Goal: Information Seeking & Learning: Learn about a topic

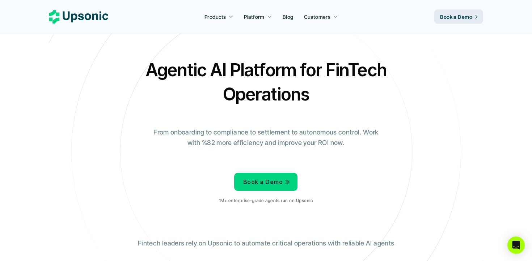
click at [289, 18] on p "Blog" at bounding box center [288, 17] width 11 height 8
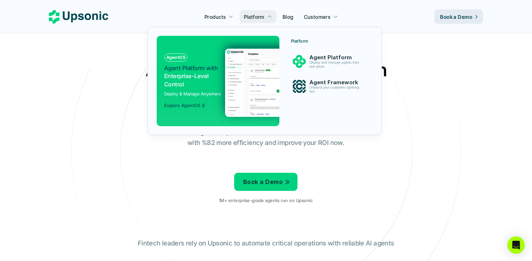
click at [259, 17] on p "Platform" at bounding box center [254, 17] width 20 height 8
click at [257, 70] on img at bounding box center [295, 82] width 141 height 68
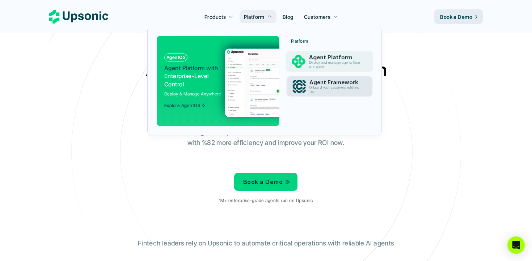
click at [325, 85] on p "Agent Framework" at bounding box center [336, 82] width 54 height 7
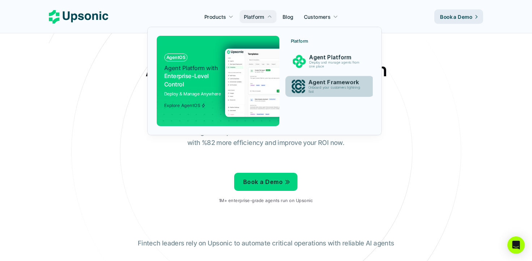
click at [302, 81] on img at bounding box center [297, 86] width 13 height 13
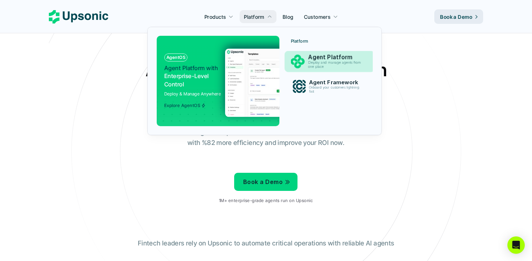
click at [308, 65] on p "Deploy and manage agents from one place" at bounding box center [335, 65] width 55 height 8
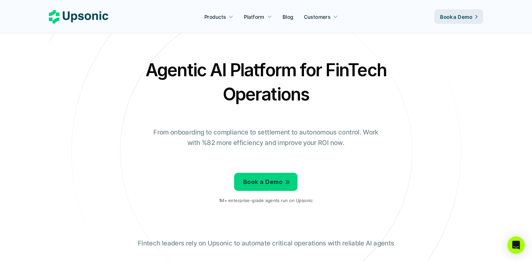
click at [291, 19] on p "Blog" at bounding box center [288, 17] width 11 height 8
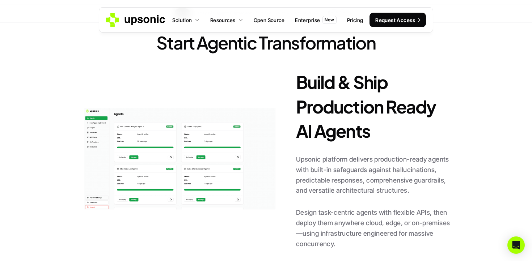
scroll to position [322, 0]
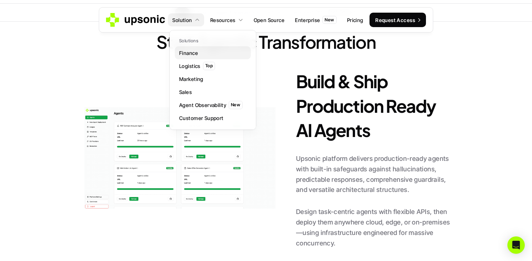
click at [194, 52] on p "Finance" at bounding box center [188, 53] width 19 height 8
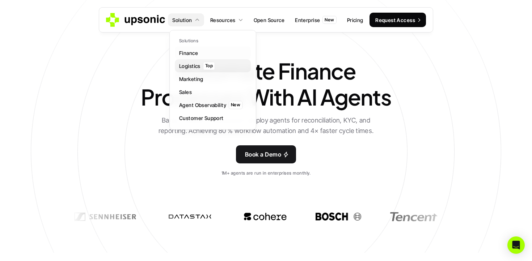
click at [190, 65] on p "Logistics" at bounding box center [189, 66] width 21 height 8
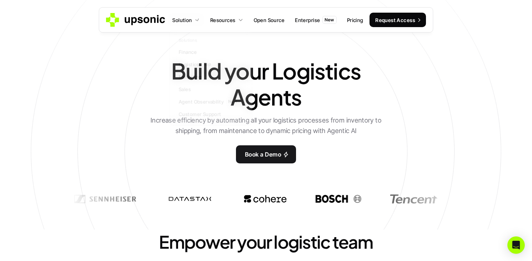
click at [196, 21] on icon at bounding box center [197, 20] width 6 height 6
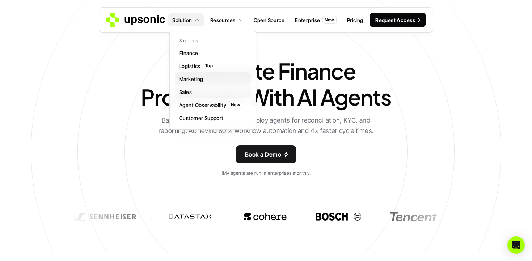
click at [188, 81] on p "Marketing" at bounding box center [191, 79] width 24 height 8
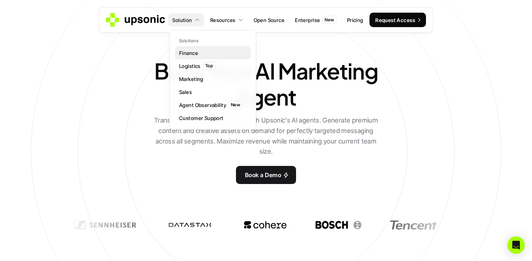
click at [196, 54] on p "Finance" at bounding box center [188, 53] width 19 height 8
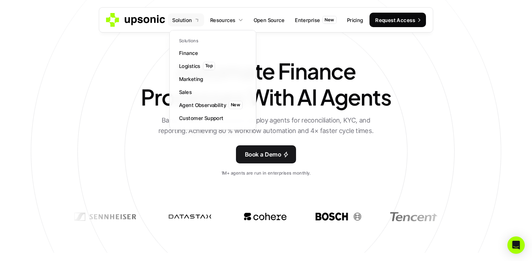
click at [198, 24] on link "Solution" at bounding box center [186, 19] width 36 height 13
click at [194, 67] on p "Logistics" at bounding box center [189, 66] width 21 height 8
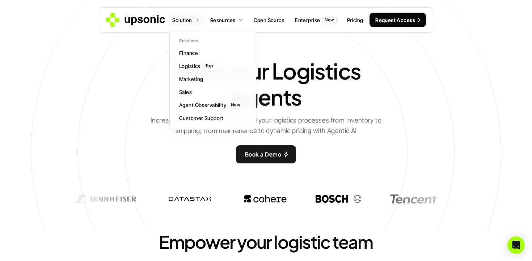
click at [196, 19] on icon at bounding box center [197, 20] width 7 height 7
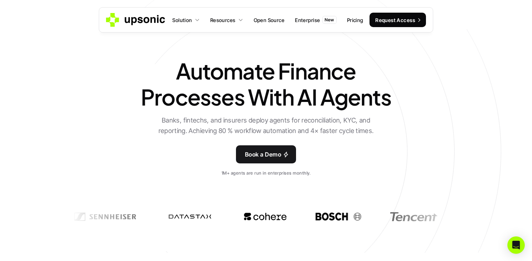
click at [199, 17] on div at bounding box center [197, 20] width 5 height 6
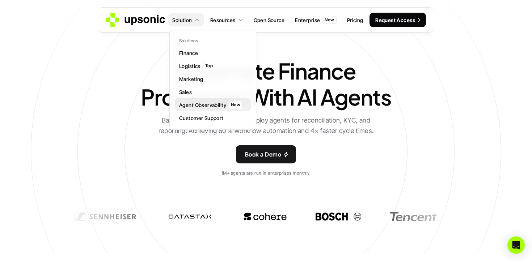
click at [196, 107] on p "Agent Observability" at bounding box center [202, 105] width 47 height 8
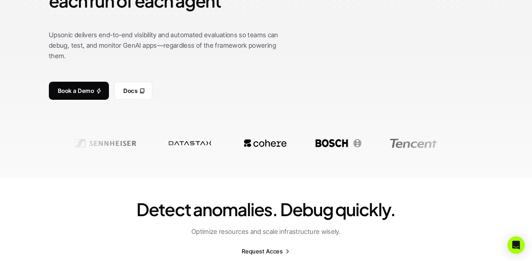
scroll to position [86, 0]
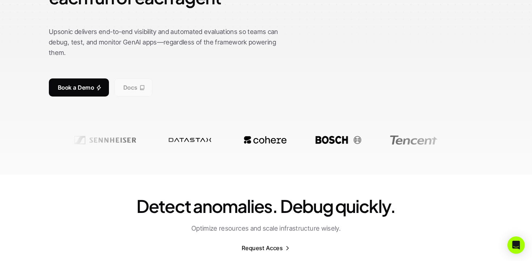
click at [124, 88] on p "Docs" at bounding box center [130, 87] width 14 height 10
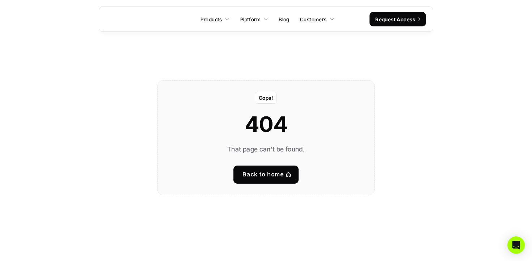
click at [290, 20] on link "Blog" at bounding box center [284, 19] width 20 height 13
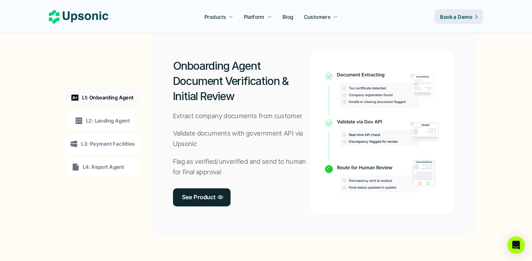
scroll to position [595, 0]
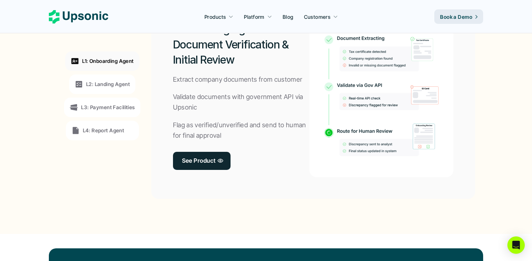
click at [96, 89] on div "L2: Landing Agent" at bounding box center [102, 85] width 66 height 20
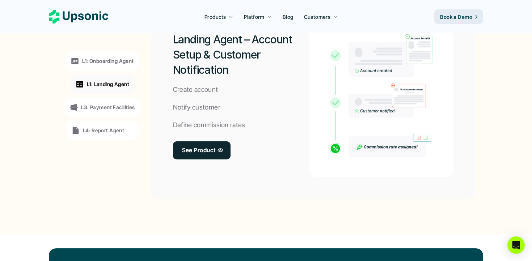
click at [99, 102] on div "L3: Payment Facilities" at bounding box center [102, 108] width 76 height 20
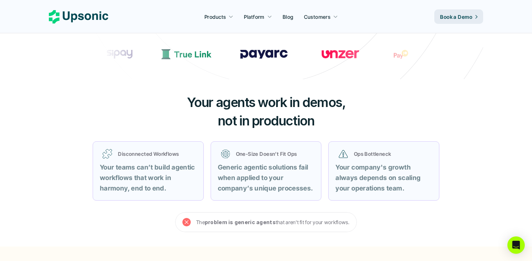
scroll to position [203, 0]
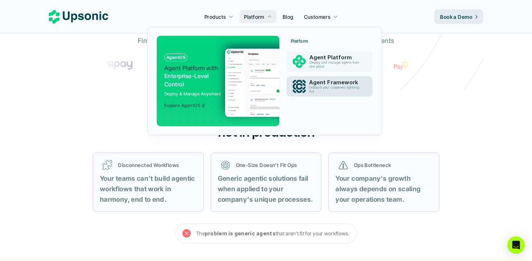
click at [324, 89] on p "Onboard your customers lightning fast" at bounding box center [335, 90] width 53 height 8
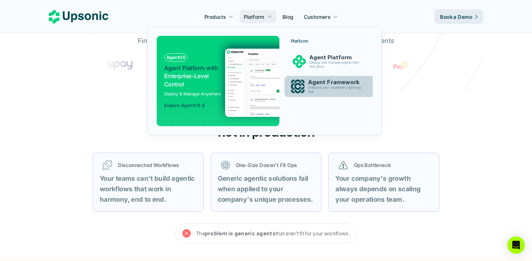
click at [324, 89] on p "Onboard your customers lightning fast" at bounding box center [335, 90] width 55 height 8
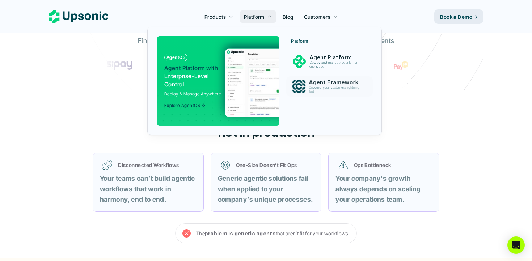
click at [232, 89] on img at bounding box center [295, 82] width 141 height 68
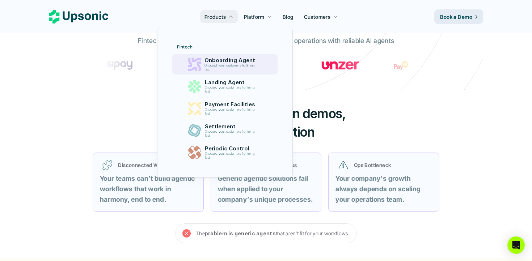
click at [225, 61] on p "Onboarding Agent" at bounding box center [231, 60] width 54 height 7
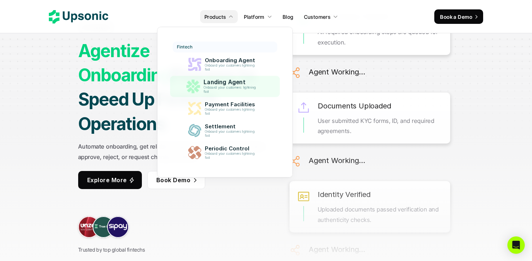
click at [220, 90] on p "Onboard your customers lightning fast" at bounding box center [231, 90] width 55 height 8
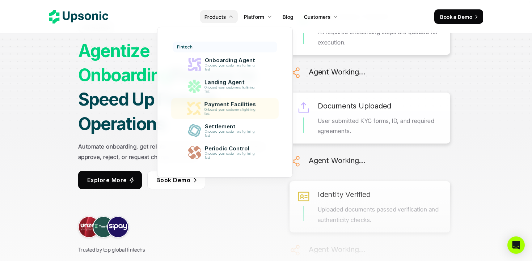
click at [219, 111] on p "Onboard your customers lightning fast" at bounding box center [231, 112] width 54 height 8
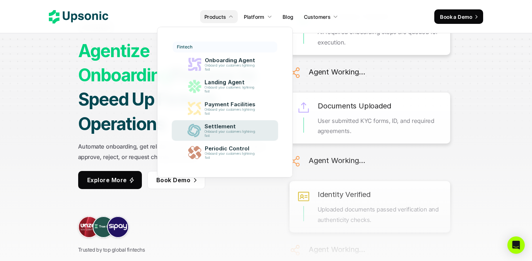
click at [219, 130] on p "Onboard your customers lightning fast" at bounding box center [231, 134] width 54 height 8
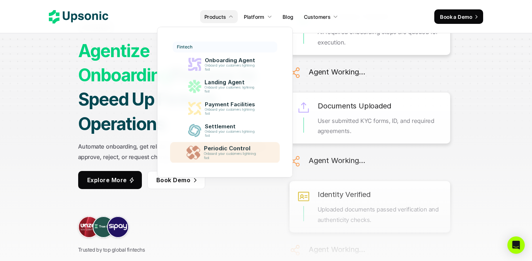
click at [220, 150] on p "Periodic Control" at bounding box center [232, 148] width 56 height 7
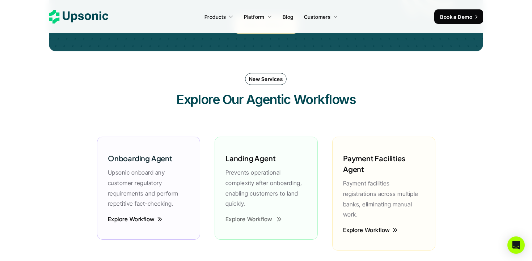
scroll to position [1527, 0]
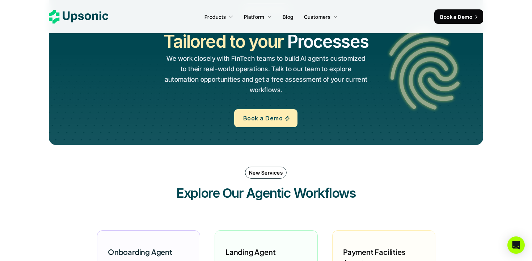
click at [267, 114] on p "Book a Demo" at bounding box center [262, 118] width 39 height 10
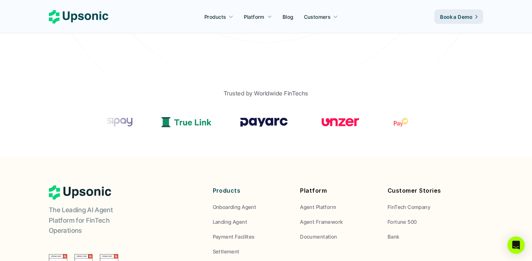
scroll to position [251, 0]
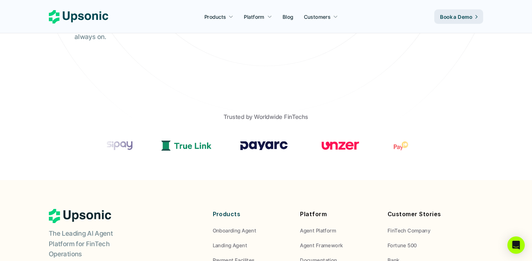
scroll to position [0, 0]
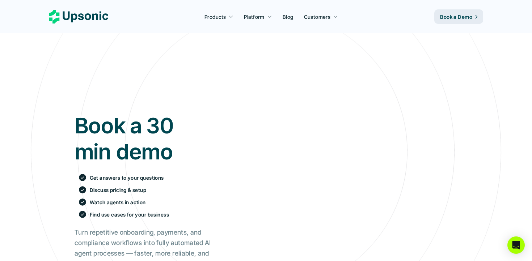
click at [288, 16] on p "Blog" at bounding box center [288, 17] width 11 height 8
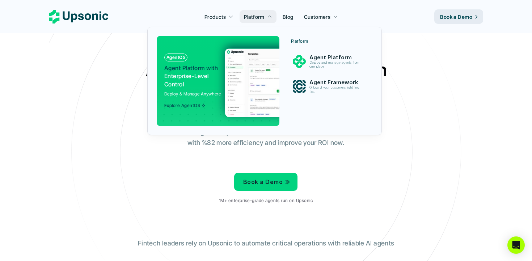
click at [259, 81] on img at bounding box center [295, 82] width 141 height 68
click at [234, 93] on img at bounding box center [295, 82] width 141 height 68
click at [208, 60] on div "AgentOS Agent Platform with Enterprise-Level Control Deploy & Manage Anywhere E…" at bounding box center [194, 81] width 60 height 55
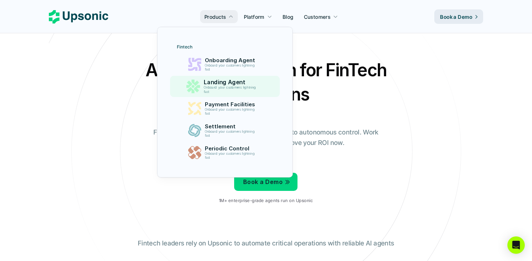
click at [222, 82] on p "Landing Agent" at bounding box center [232, 82] width 56 height 7
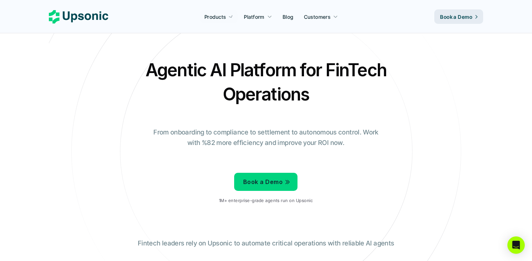
click at [168, 10] on div "Products Platform Blog Customers Book a Demo" at bounding box center [266, 16] width 434 height 14
click at [100, 14] on use at bounding box center [78, 16] width 59 height 13
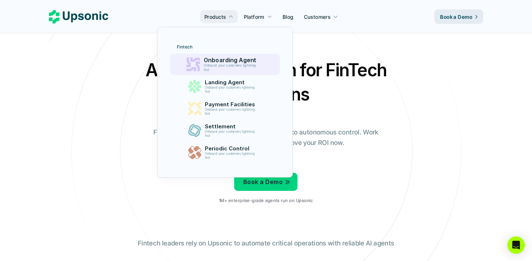
click at [216, 60] on p "Onboarding Agent" at bounding box center [232, 60] width 56 height 7
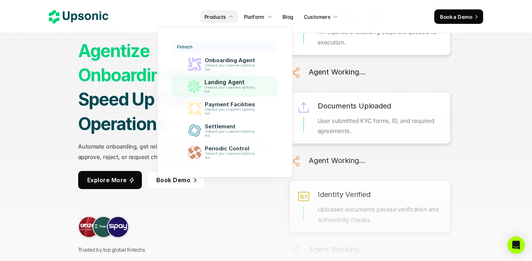
click at [216, 88] on p "Onboard your customers lightning fast" at bounding box center [231, 90] width 54 height 8
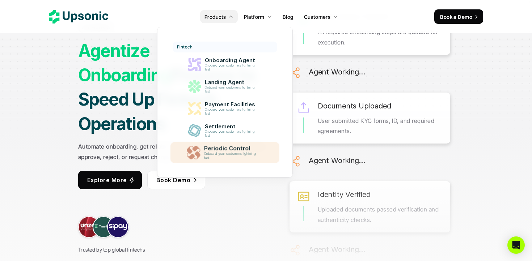
click at [219, 143] on link "Periodic Control Onboard your customers lightning fast" at bounding box center [224, 152] width 109 height 21
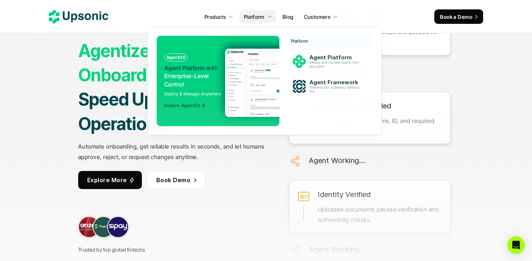
click at [231, 62] on img at bounding box center [295, 82] width 141 height 68
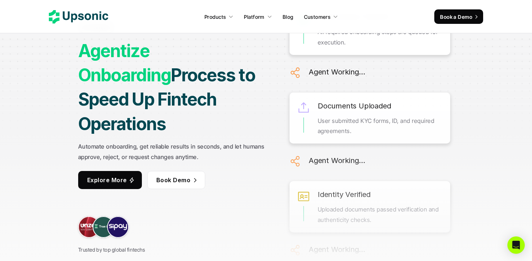
click at [289, 18] on p "Blog" at bounding box center [288, 17] width 11 height 8
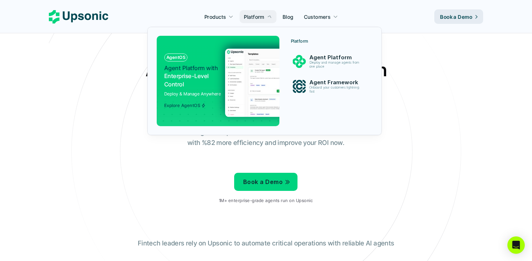
click at [211, 68] on span "Agent Platform with" at bounding box center [191, 67] width 54 height 7
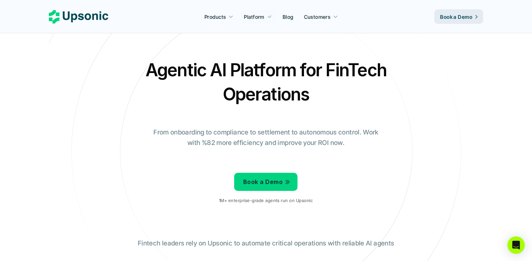
click at [292, 17] on p "Blog" at bounding box center [288, 17] width 11 height 8
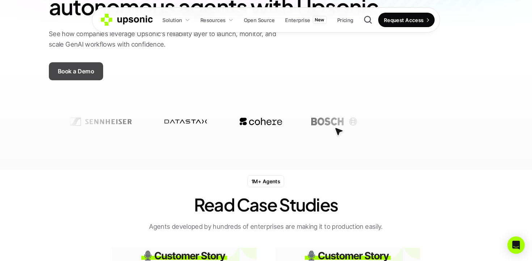
scroll to position [91, 0]
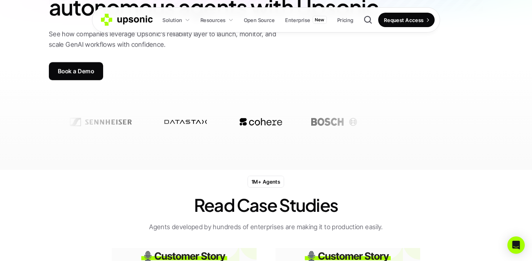
click at [108, 19] on icon at bounding box center [127, 20] width 52 height 12
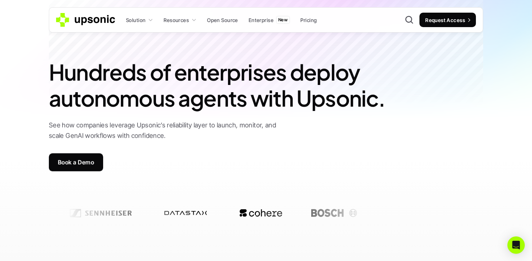
click at [75, 20] on icon at bounding box center [86, 20] width 60 height 14
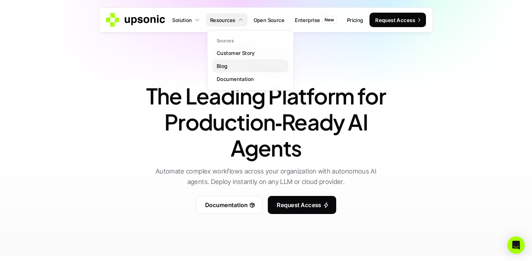
click at [226, 66] on p "Blog" at bounding box center [222, 66] width 11 height 8
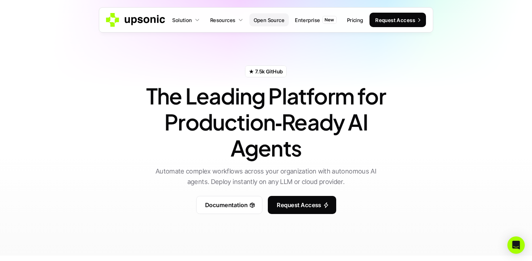
click at [266, 20] on p "Open Source" at bounding box center [269, 20] width 31 height 8
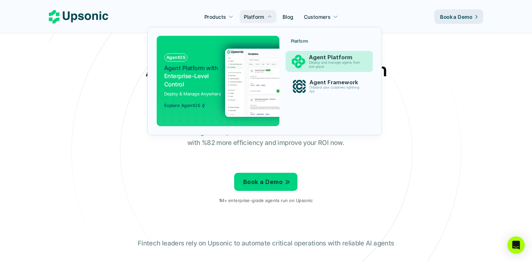
click at [311, 59] on p "Agent Platform" at bounding box center [336, 57] width 55 height 7
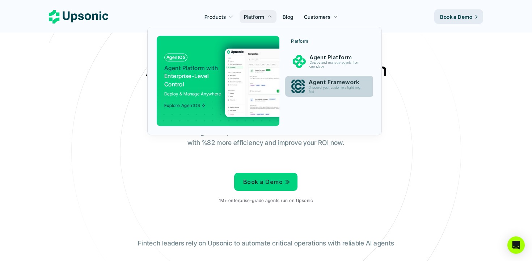
click at [318, 85] on p "Agent Framework" at bounding box center [336, 82] width 56 height 7
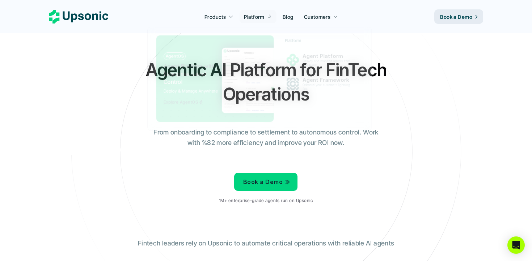
click at [284, 15] on p "Blog" at bounding box center [288, 17] width 11 height 8
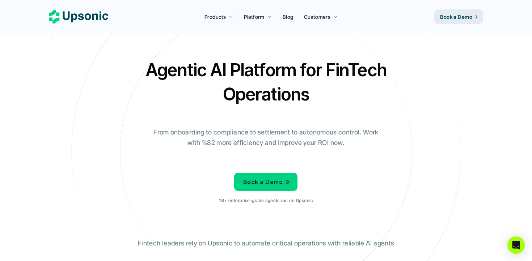
click at [288, 18] on p "Blog" at bounding box center [288, 17] width 11 height 8
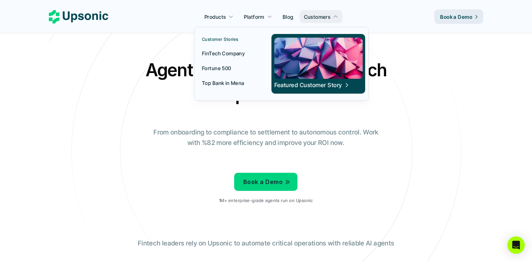
click at [230, 52] on p "FinTech Company" at bounding box center [223, 54] width 43 height 8
click at [225, 68] on p "Fortune 500" at bounding box center [216, 68] width 29 height 8
click at [235, 51] on p "FinTech Company" at bounding box center [223, 54] width 43 height 8
